Goal: Check status: Check status

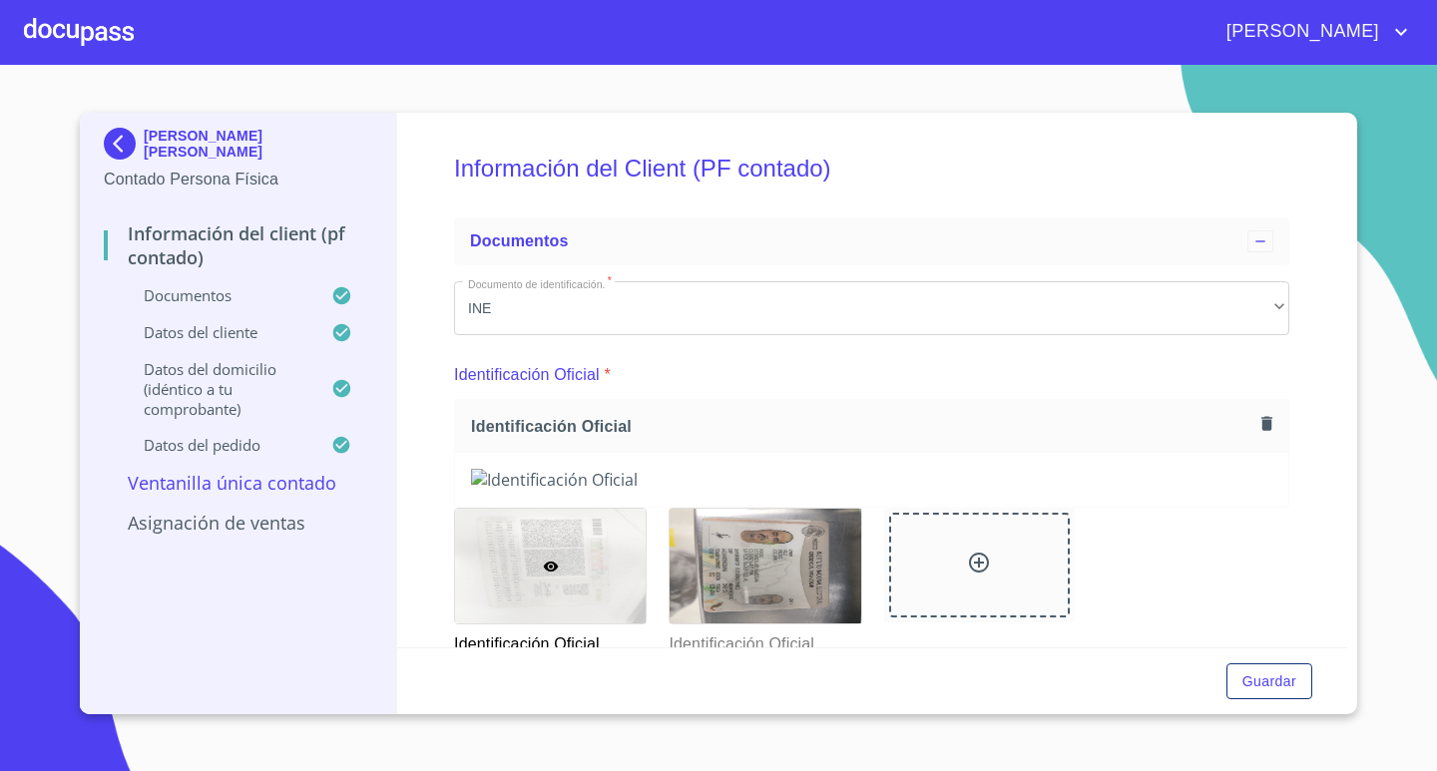
click at [78, 35] on div at bounding box center [79, 32] width 110 height 64
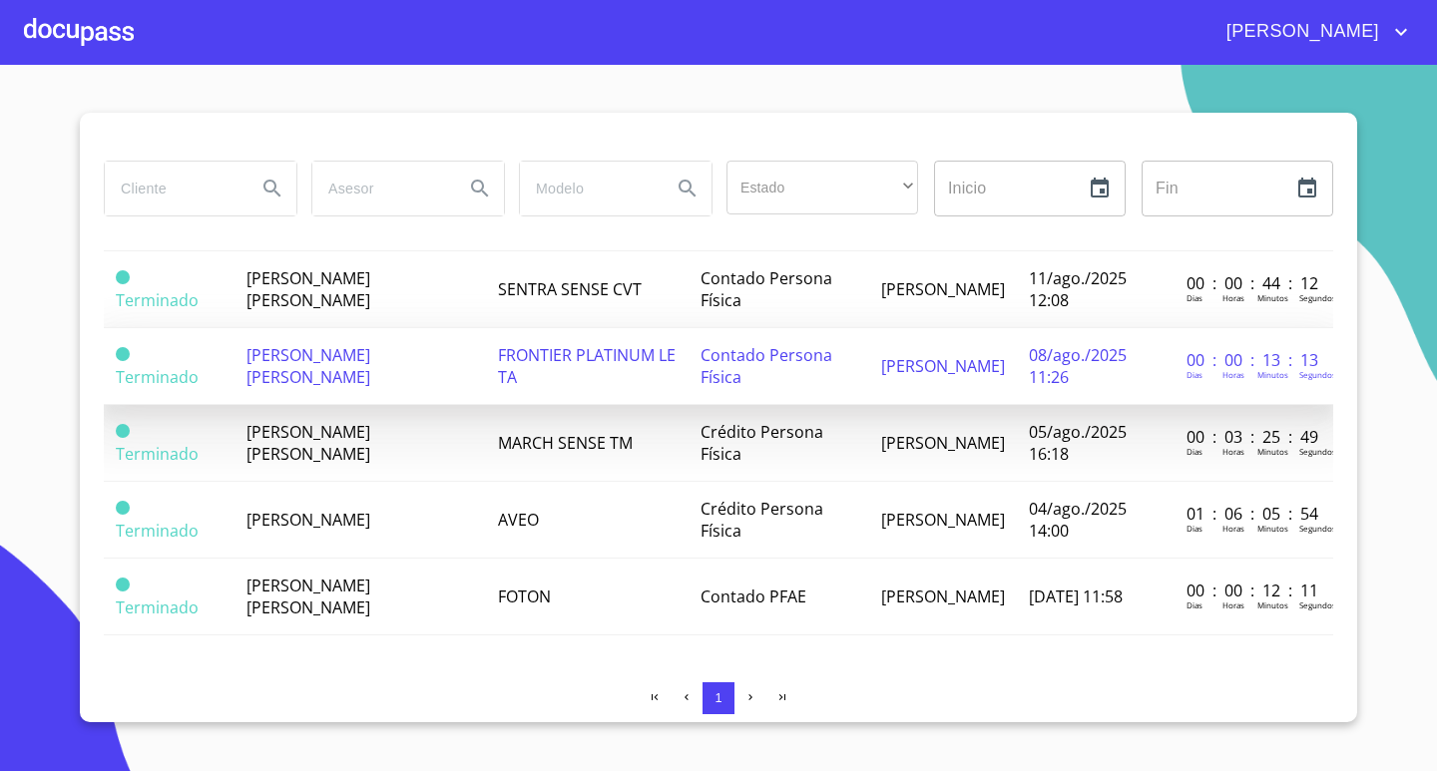
scroll to position [144, 0]
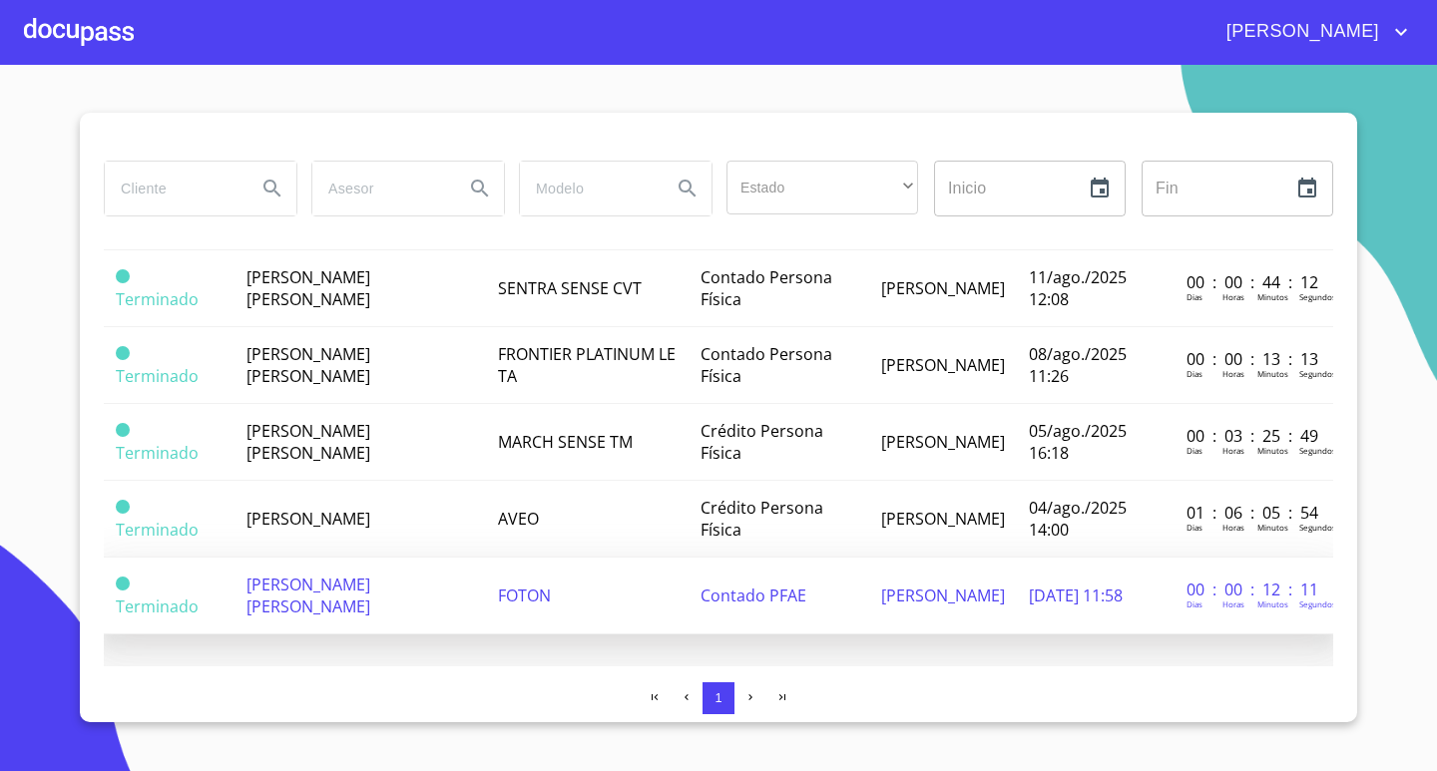
click at [350, 578] on span "[PERSON_NAME] [PERSON_NAME]" at bounding box center [308, 596] width 124 height 44
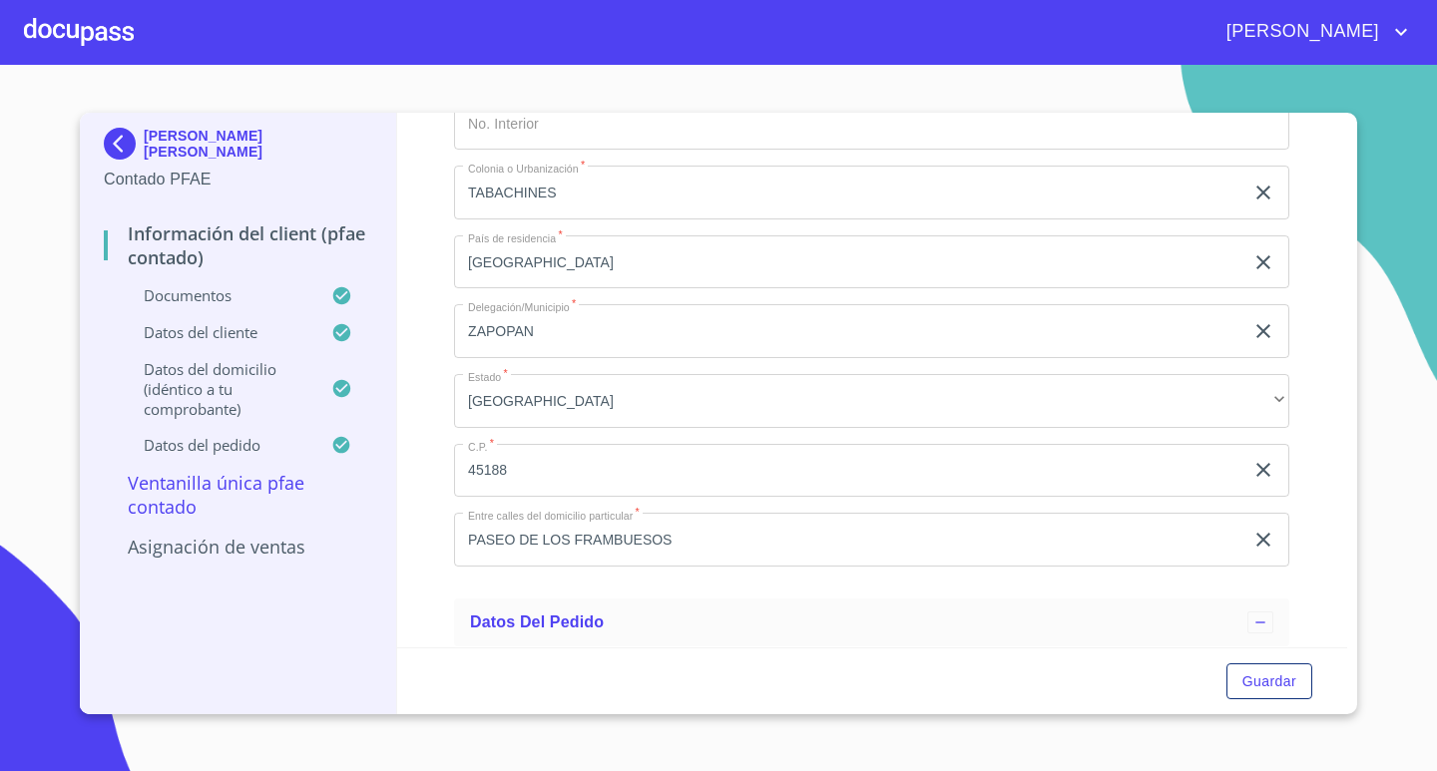
scroll to position [4590, 0]
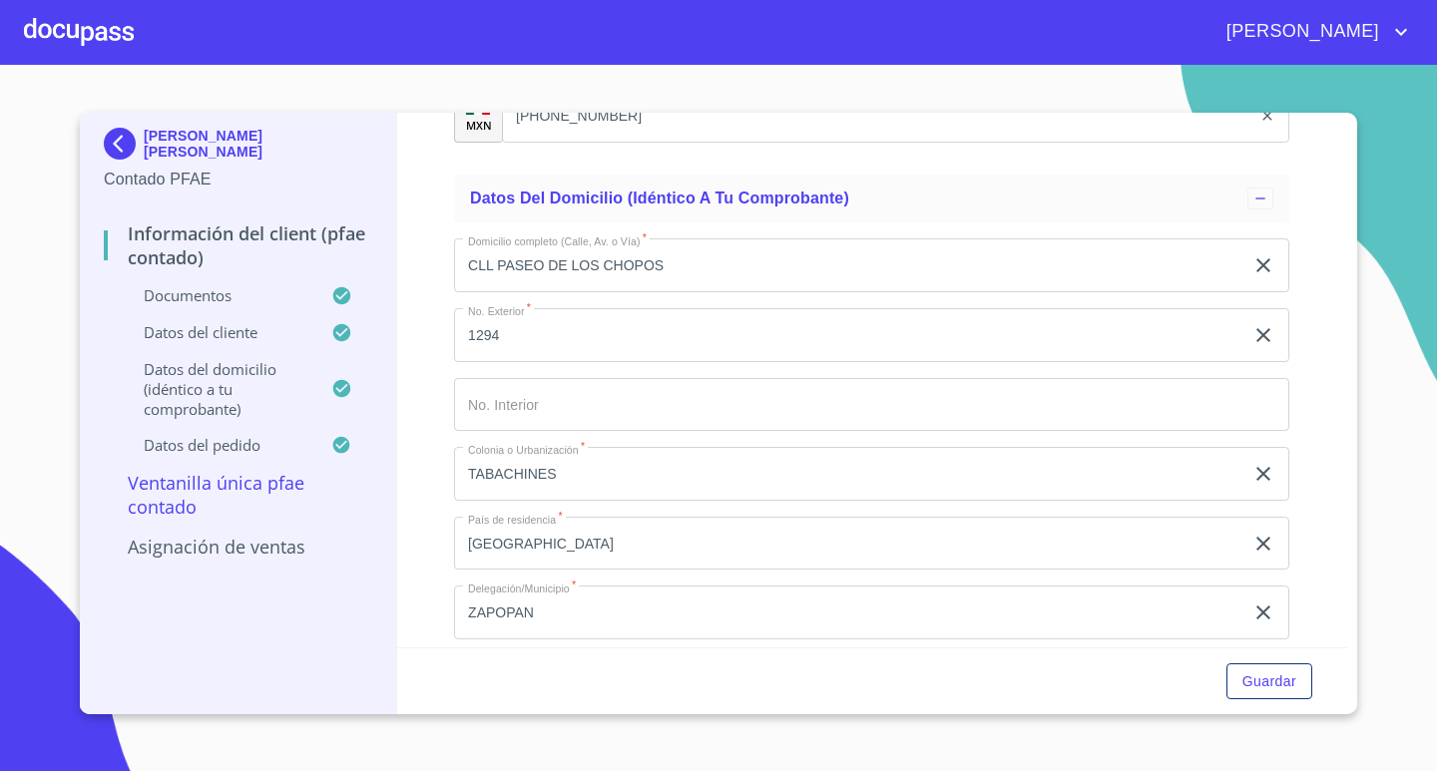
click at [95, 32] on div at bounding box center [79, 32] width 110 height 64
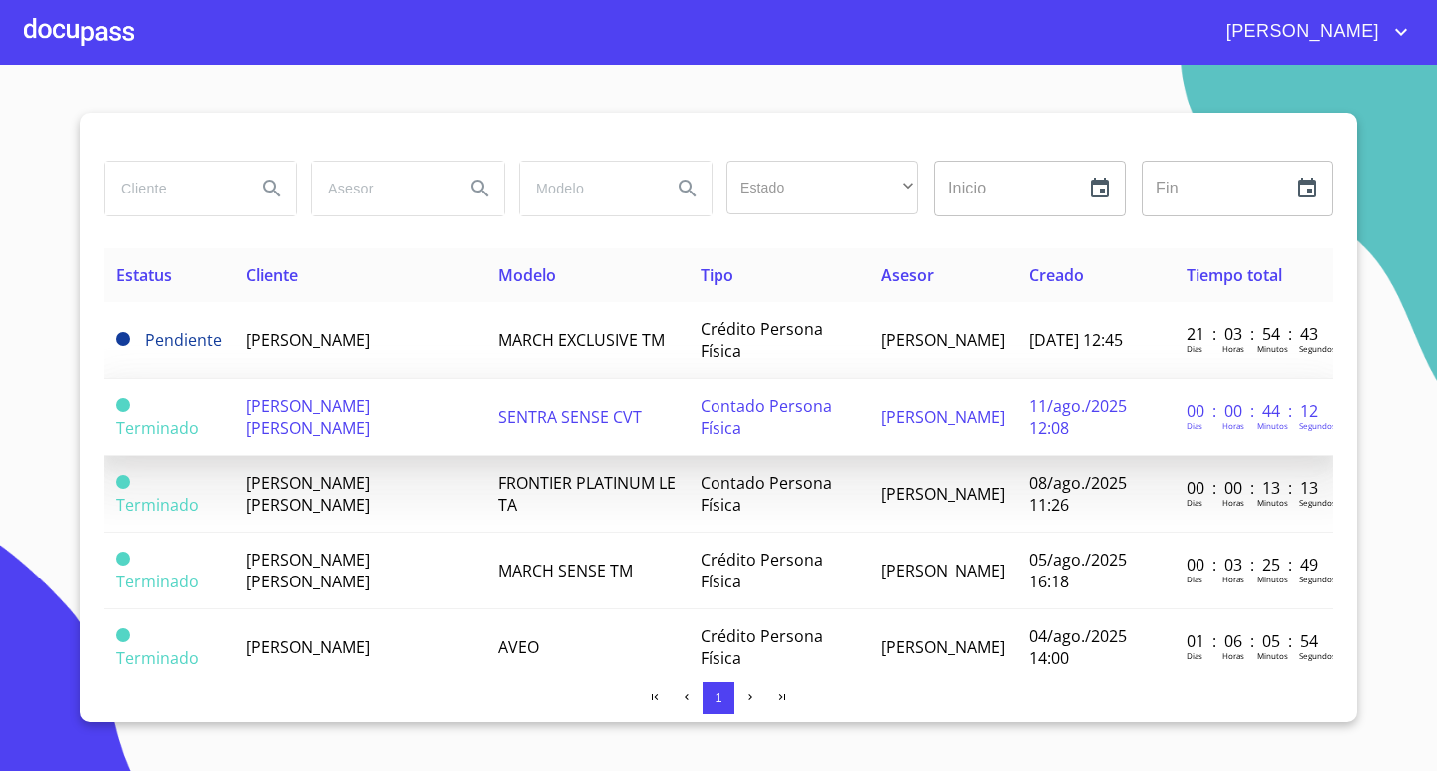
click at [369, 410] on span "[PERSON_NAME] [PERSON_NAME]" at bounding box center [308, 417] width 124 height 44
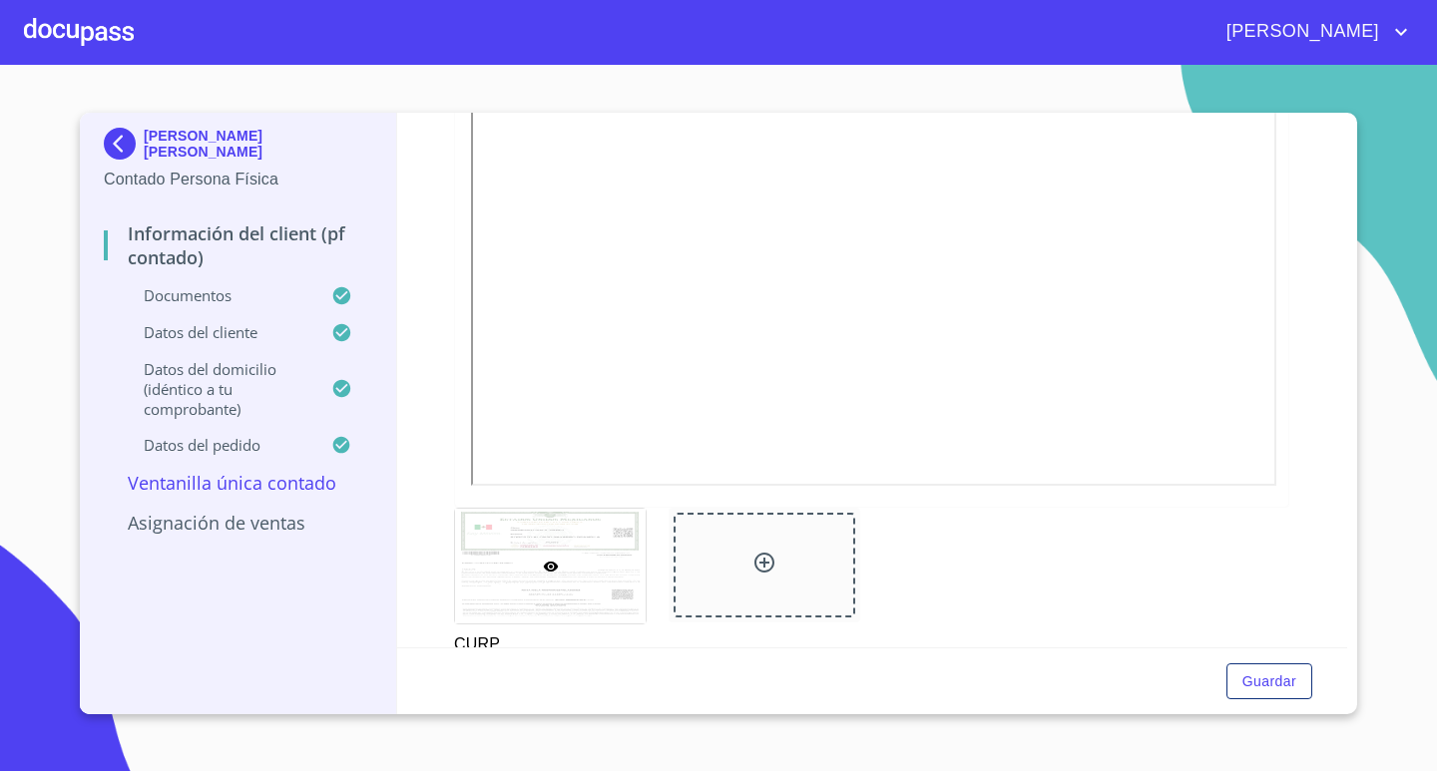
scroll to position [2395, 0]
